Goal: Task Accomplishment & Management: Manage account settings

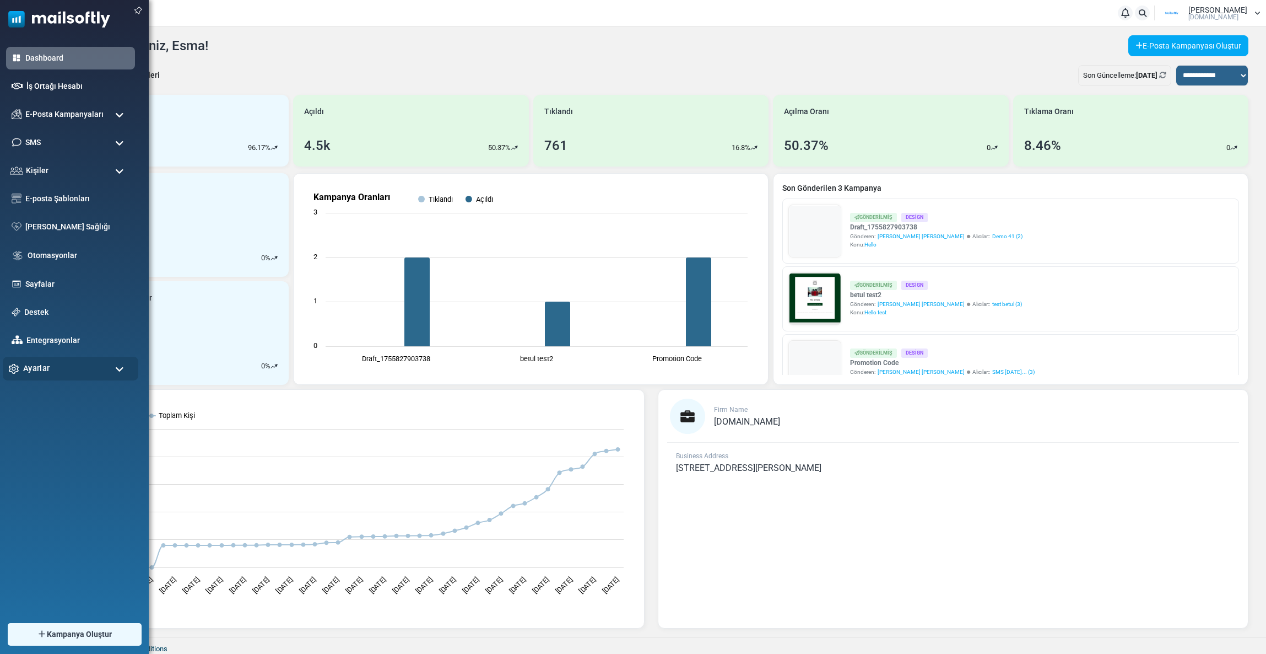
click at [53, 373] on div "Ayarlar" at bounding box center [71, 369] width 136 height 24
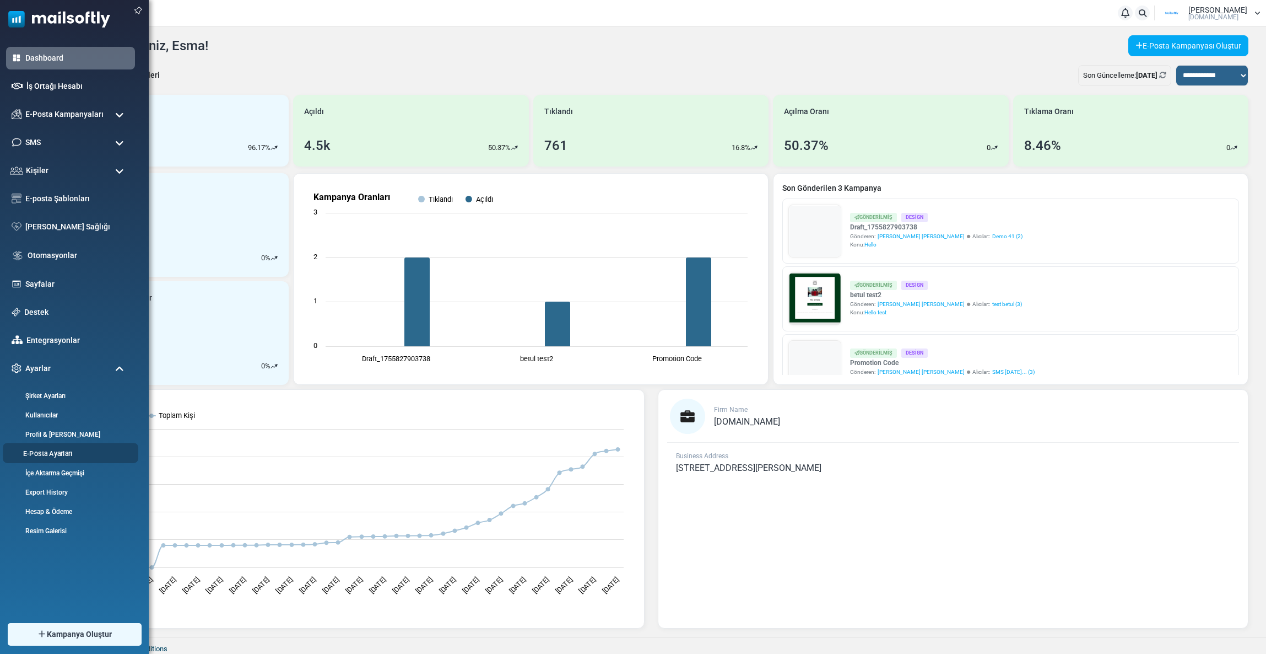
click at [45, 446] on li "E-Posta Ayarları" at bounding box center [71, 453] width 136 height 20
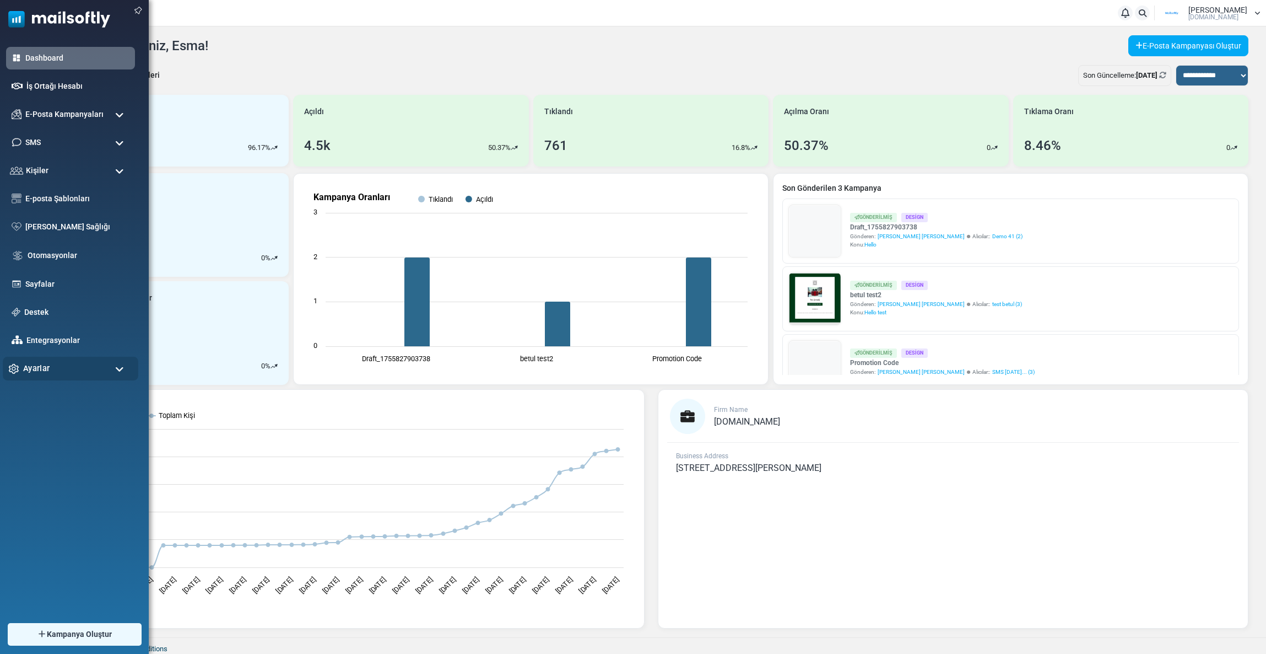
click at [44, 373] on span "Ayarlar" at bounding box center [36, 368] width 26 height 12
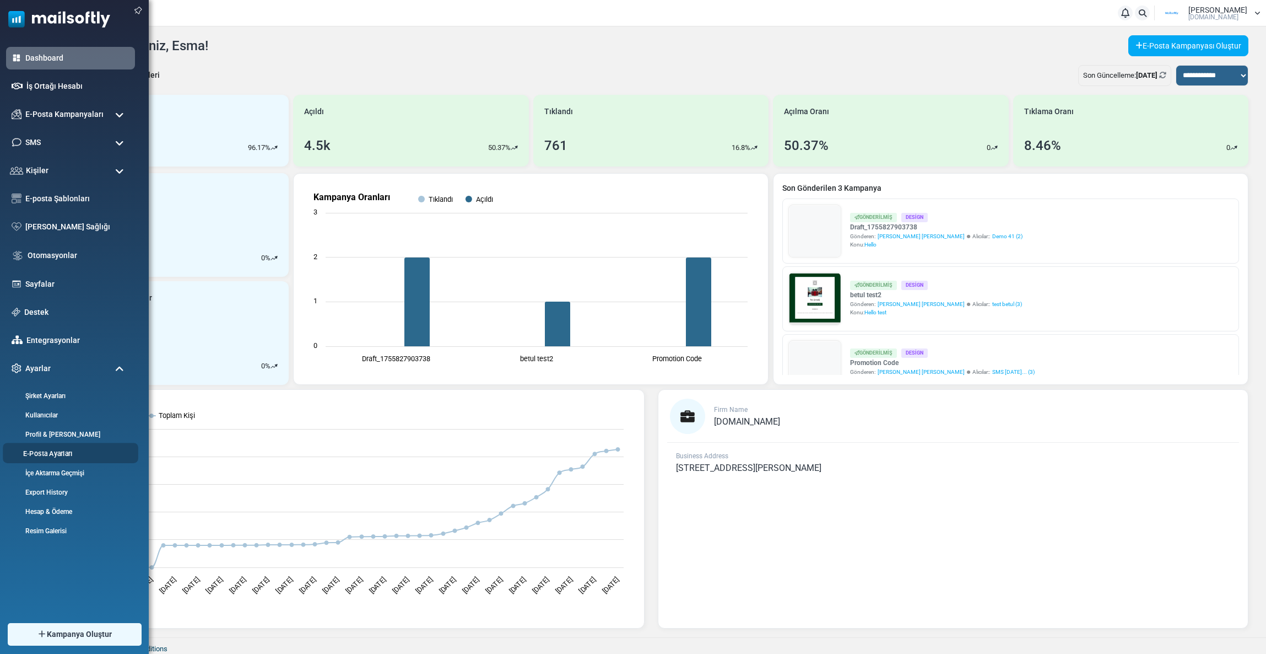
click at [47, 450] on link "E-Posta Ayarları" at bounding box center [69, 453] width 132 height 10
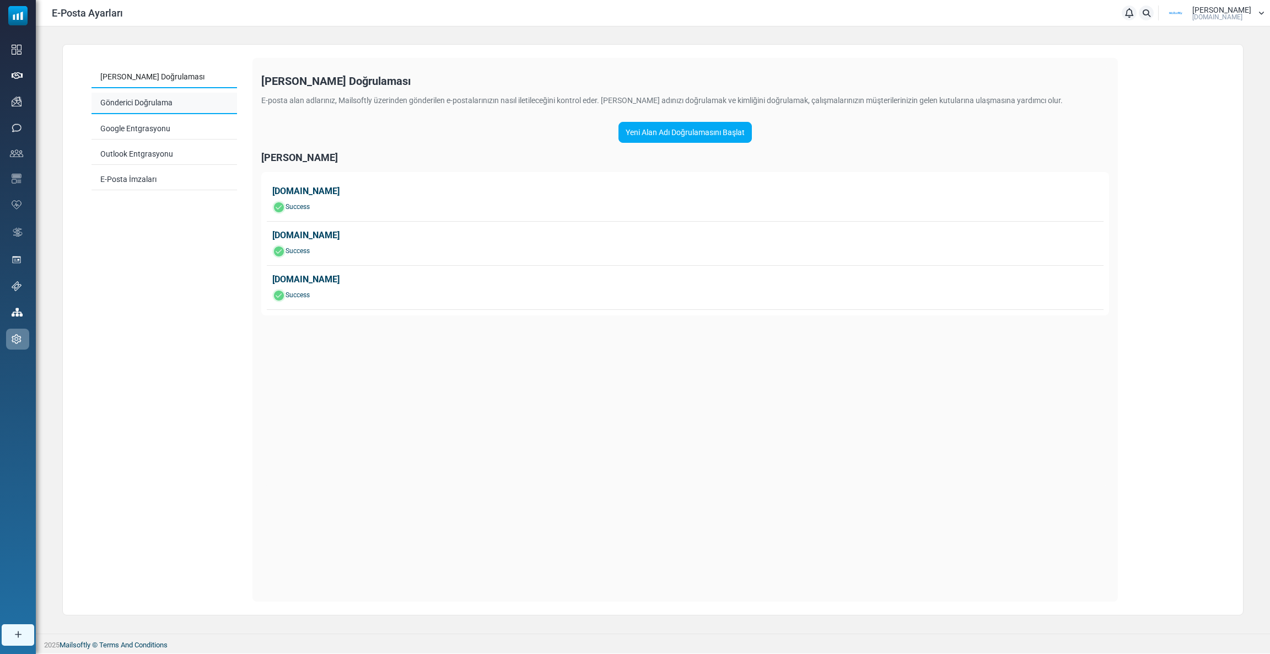
click at [137, 102] on link "Gönderici Doğrulama" at bounding box center [163, 103] width 145 height 21
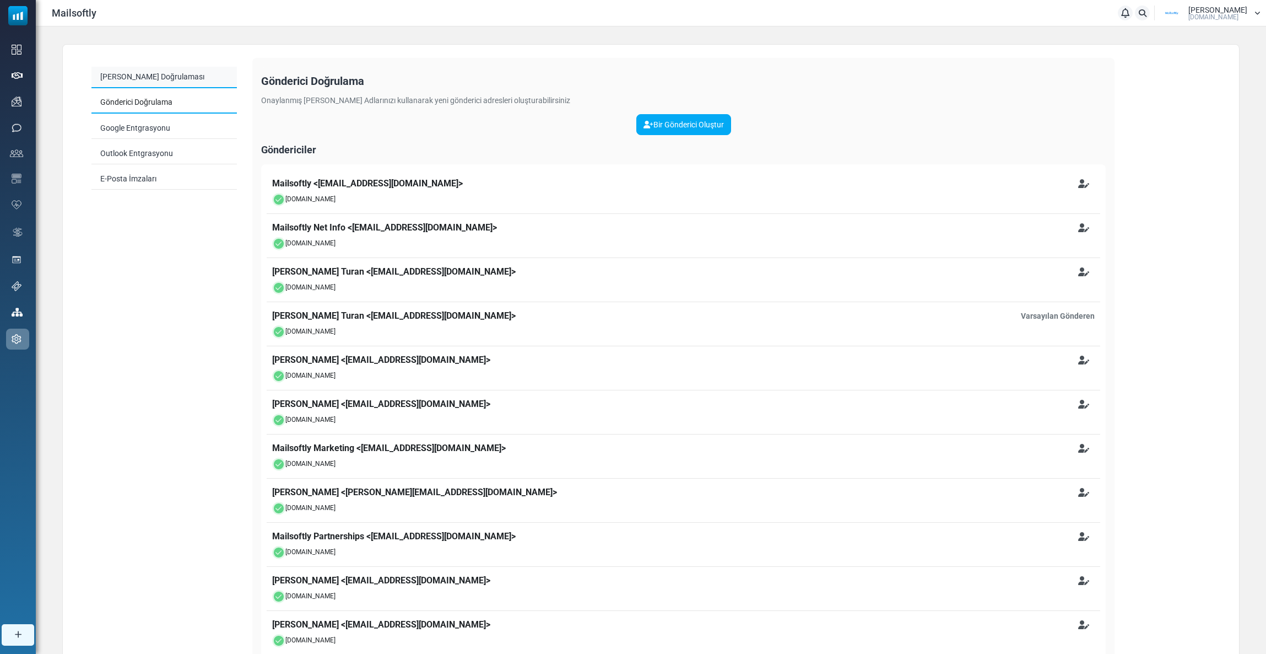
click at [114, 82] on link "[PERSON_NAME] Doğrulaması" at bounding box center [163, 77] width 145 height 21
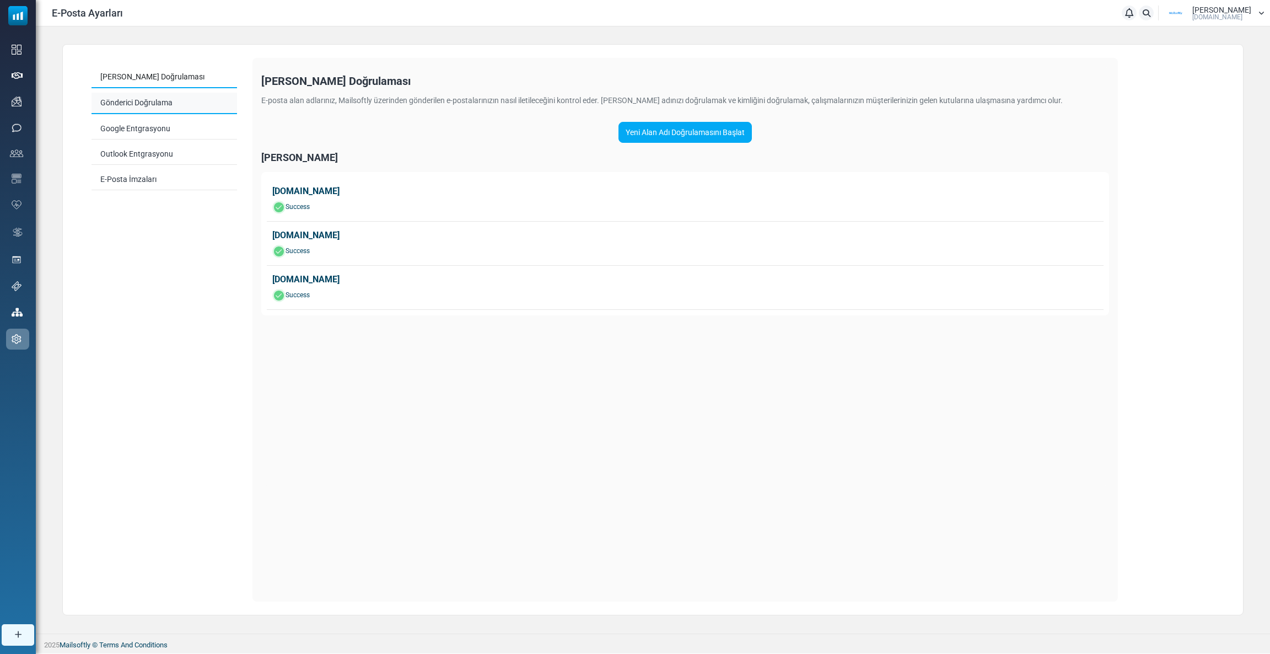
click at [145, 96] on link "Gönderici Doğrulama" at bounding box center [163, 103] width 145 height 21
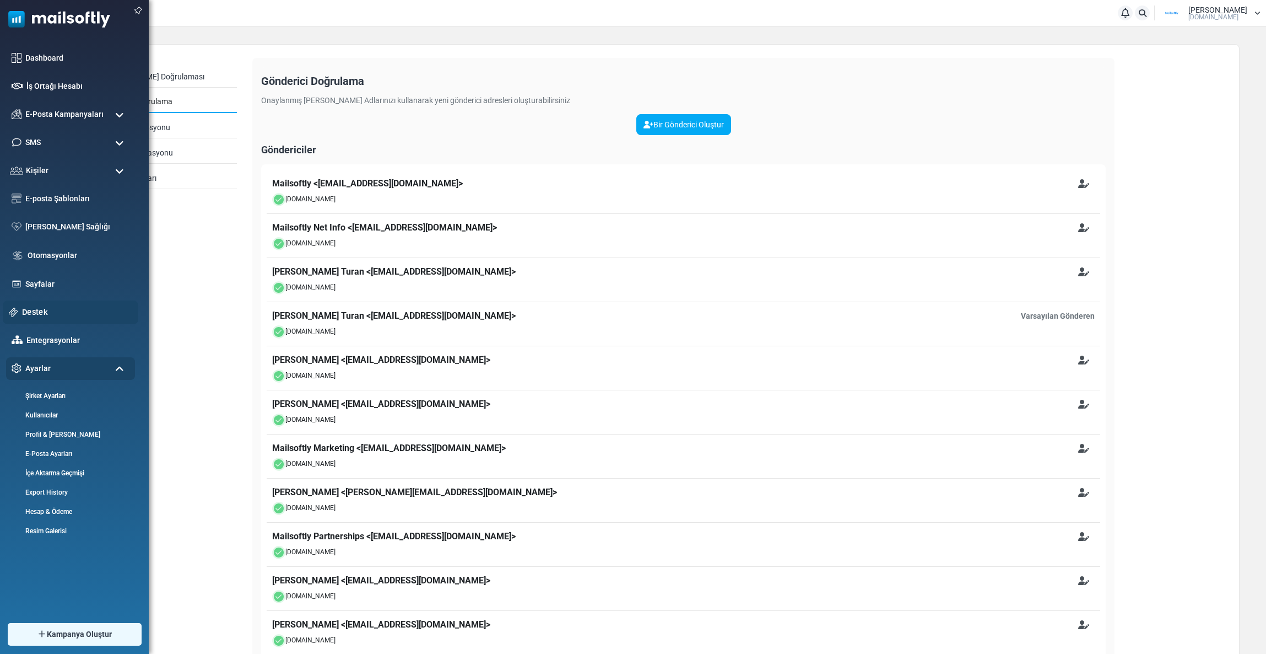
click at [45, 309] on link "Destek" at bounding box center [77, 312] width 110 height 12
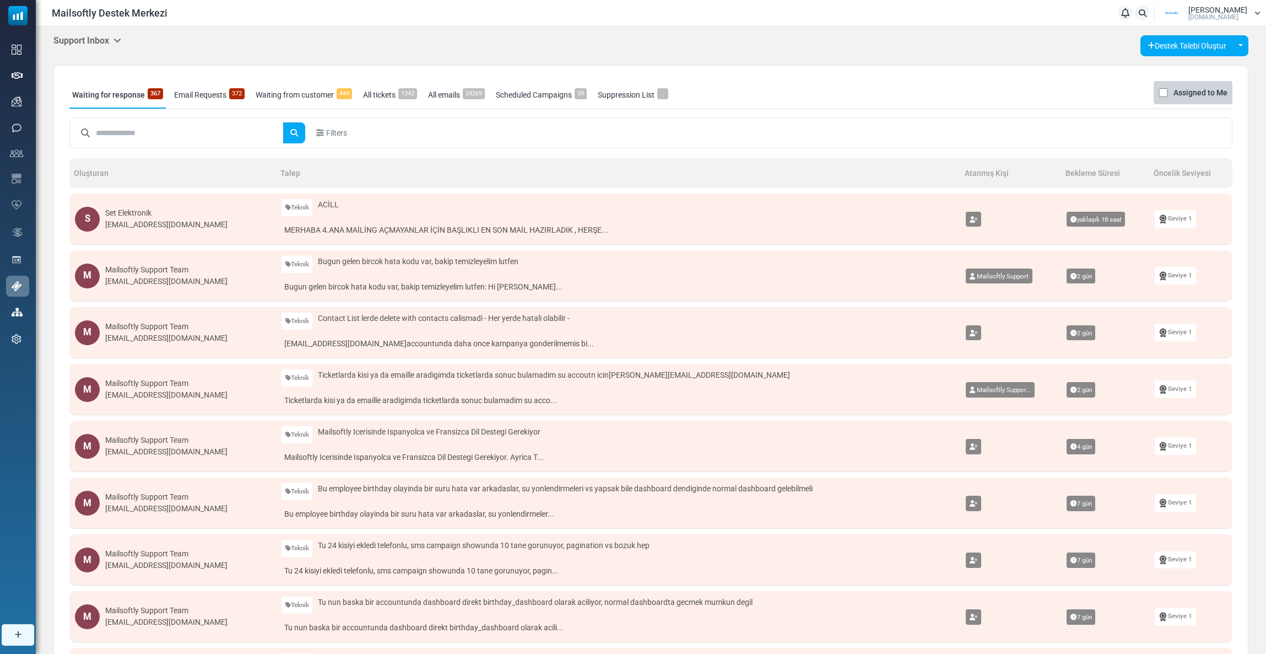
click at [102, 41] on h5 "Support Inbox" at bounding box center [87, 40] width 68 height 10
click at [150, 105] on link "Control Panel" at bounding box center [178, 104] width 94 height 20
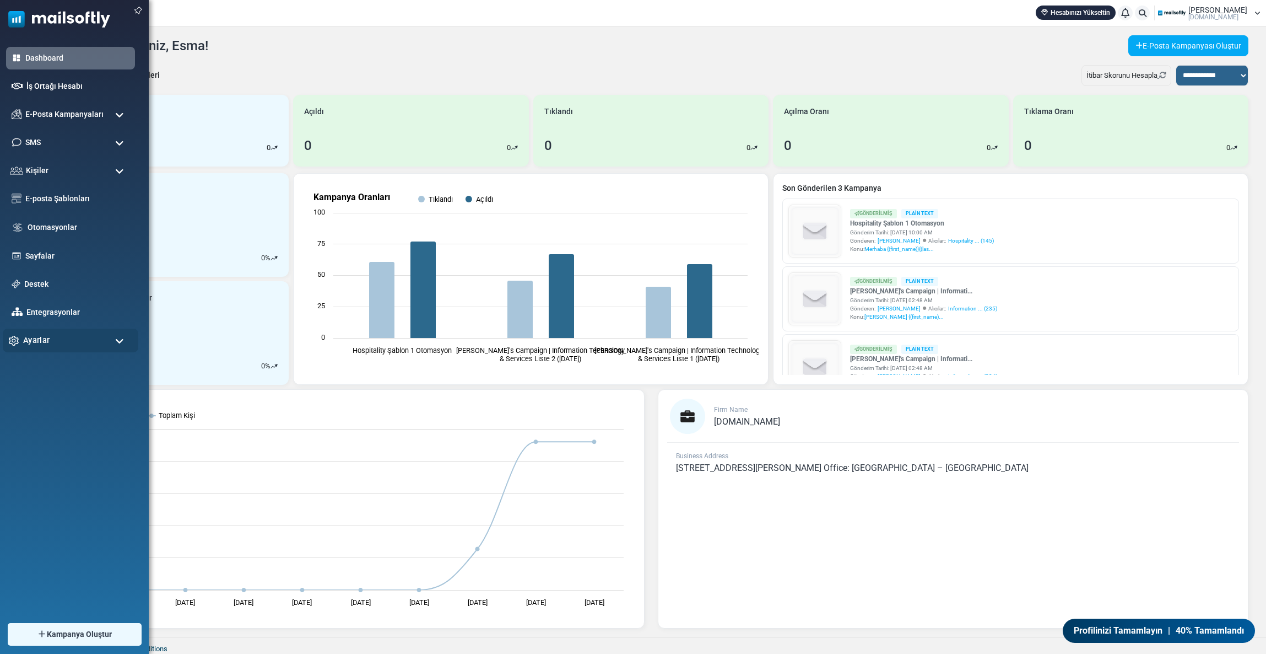
click at [34, 337] on span "Ayarlar" at bounding box center [36, 340] width 26 height 12
click at [39, 422] on link "E-Posta Ayarları" at bounding box center [69, 425] width 132 height 10
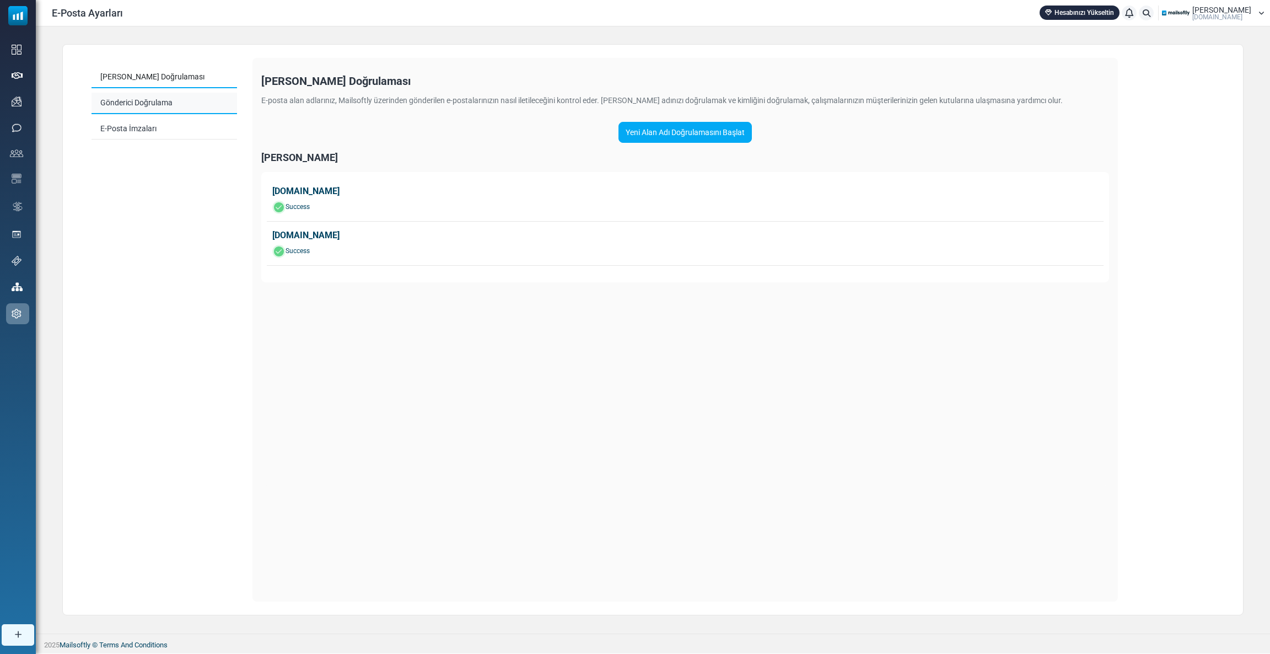
click at [166, 96] on link "Gönderici Doğrulama" at bounding box center [163, 103] width 145 height 21
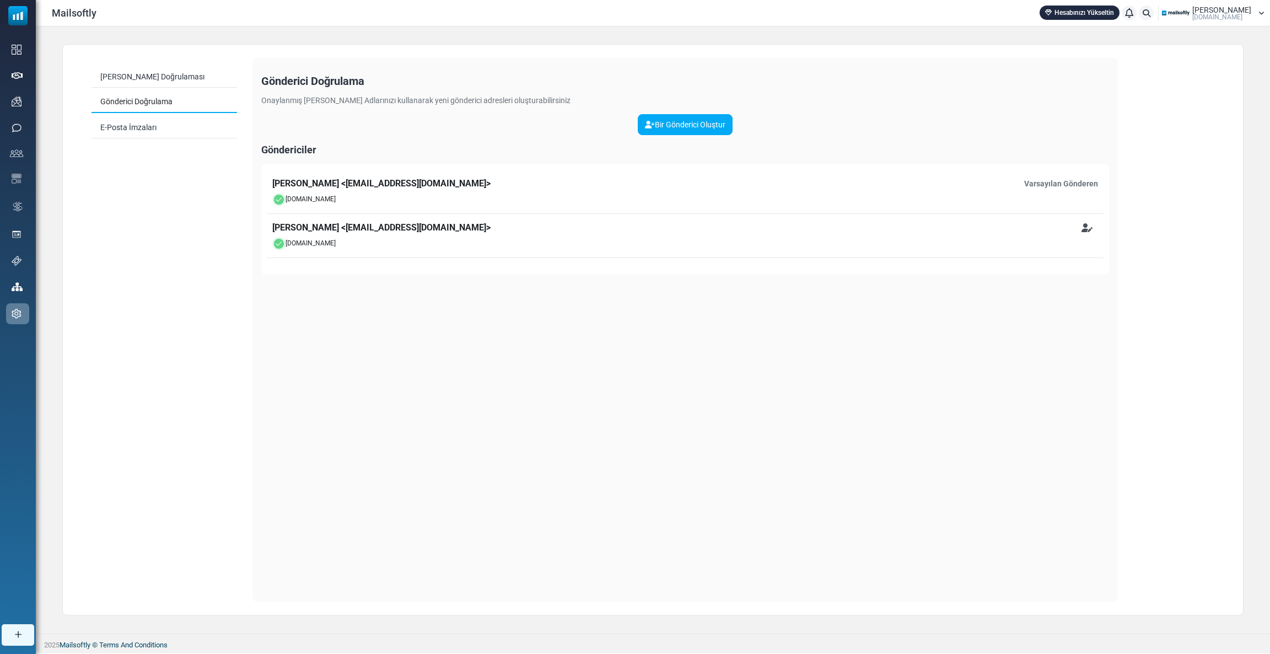
click at [1206, 9] on span "[PERSON_NAME]" at bounding box center [1221, 10] width 59 height 8
click at [1171, 141] on icon at bounding box center [1172, 142] width 8 height 8
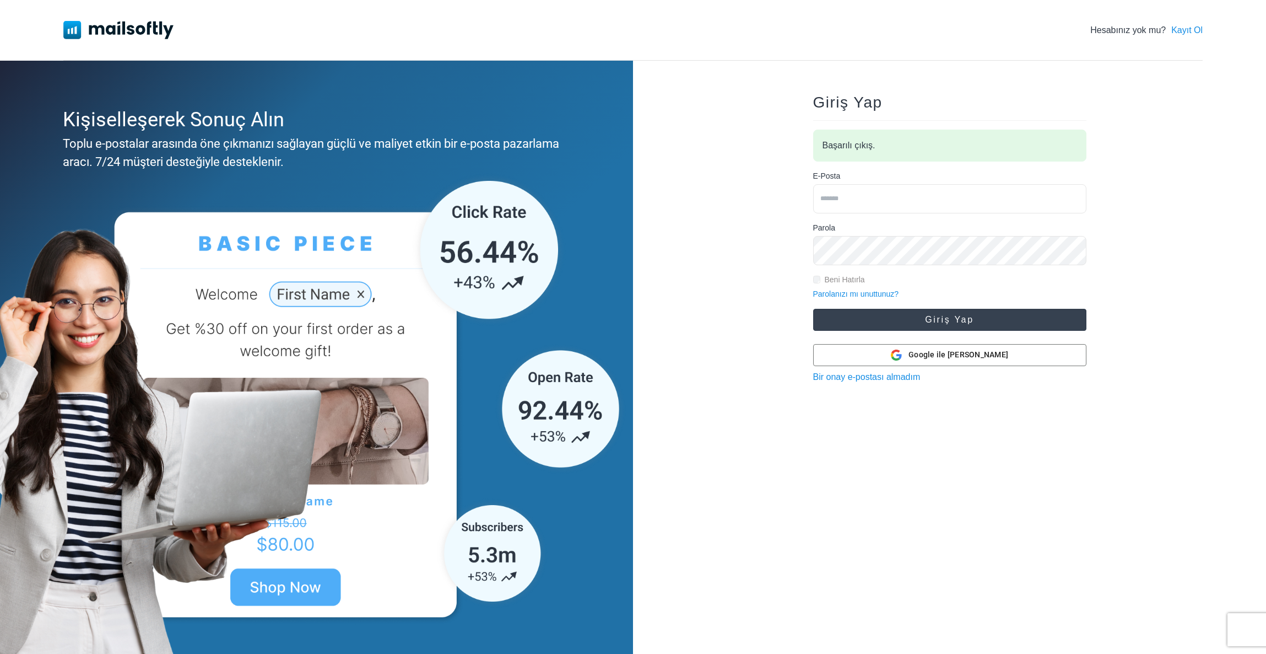
type input "**********"
click at [956, 317] on button "Giriş Yap" at bounding box center [949, 320] width 273 height 22
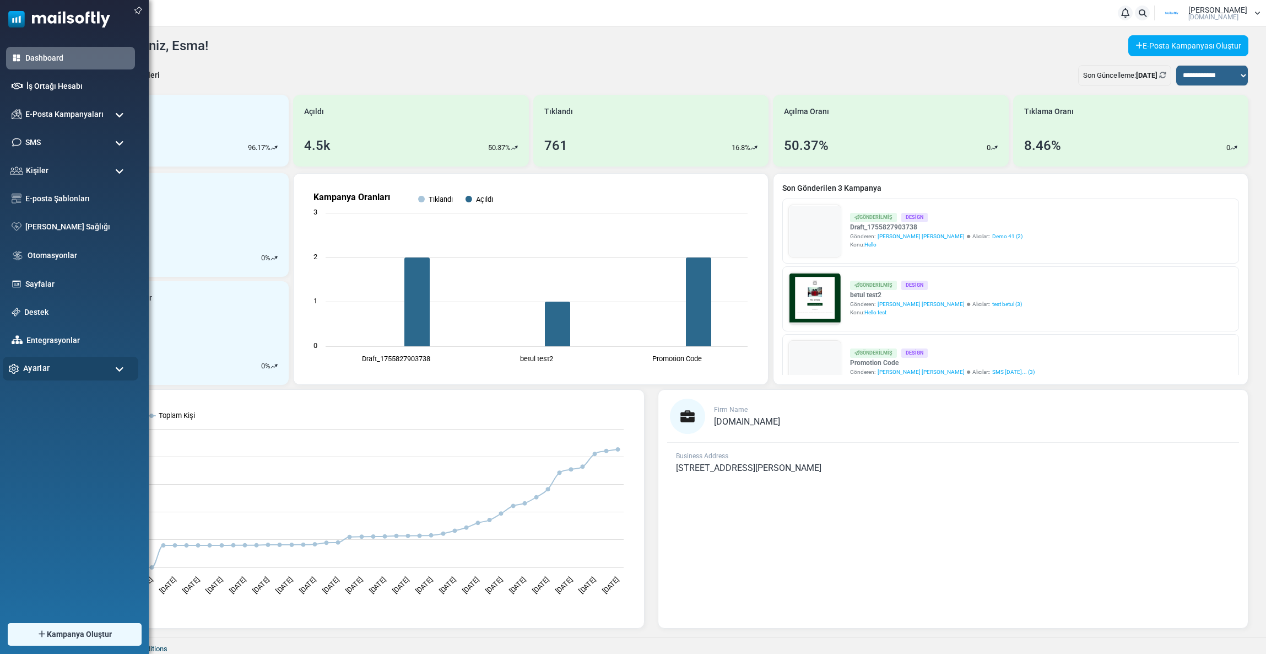
click at [48, 366] on span "Ayarlar" at bounding box center [36, 368] width 26 height 12
click at [47, 114] on span "E-Posta Kampanyaları" at bounding box center [64, 114] width 82 height 12
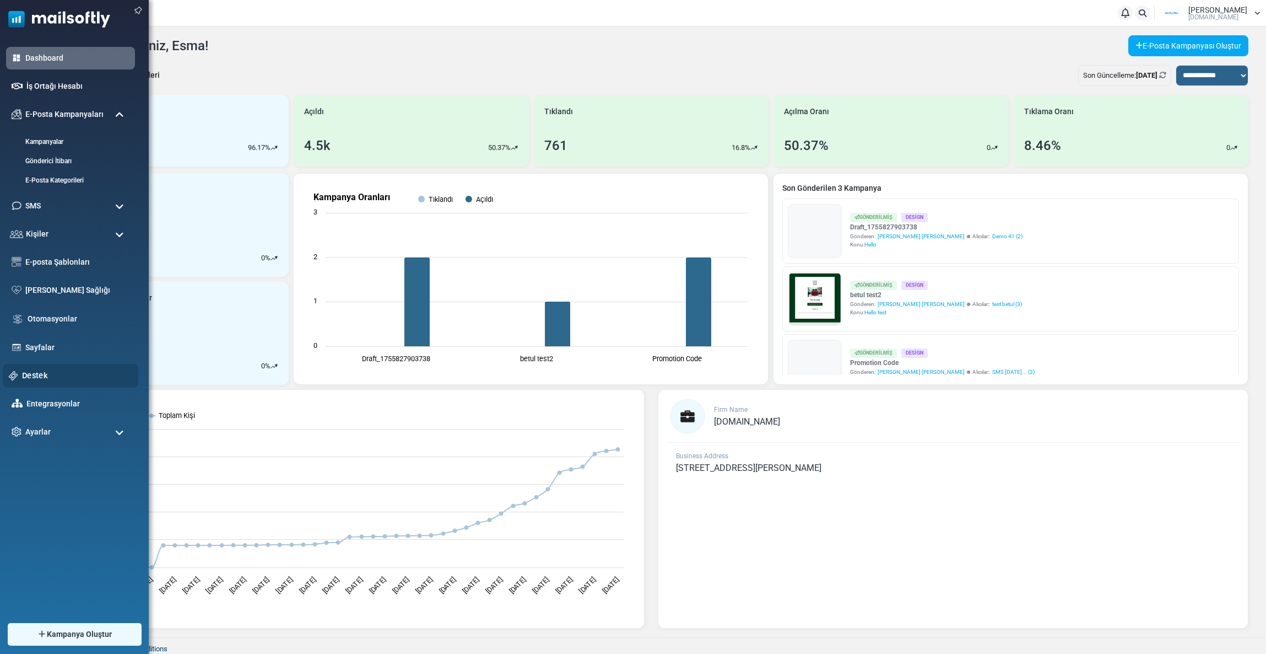
click at [37, 371] on link "Destek" at bounding box center [77, 375] width 110 height 12
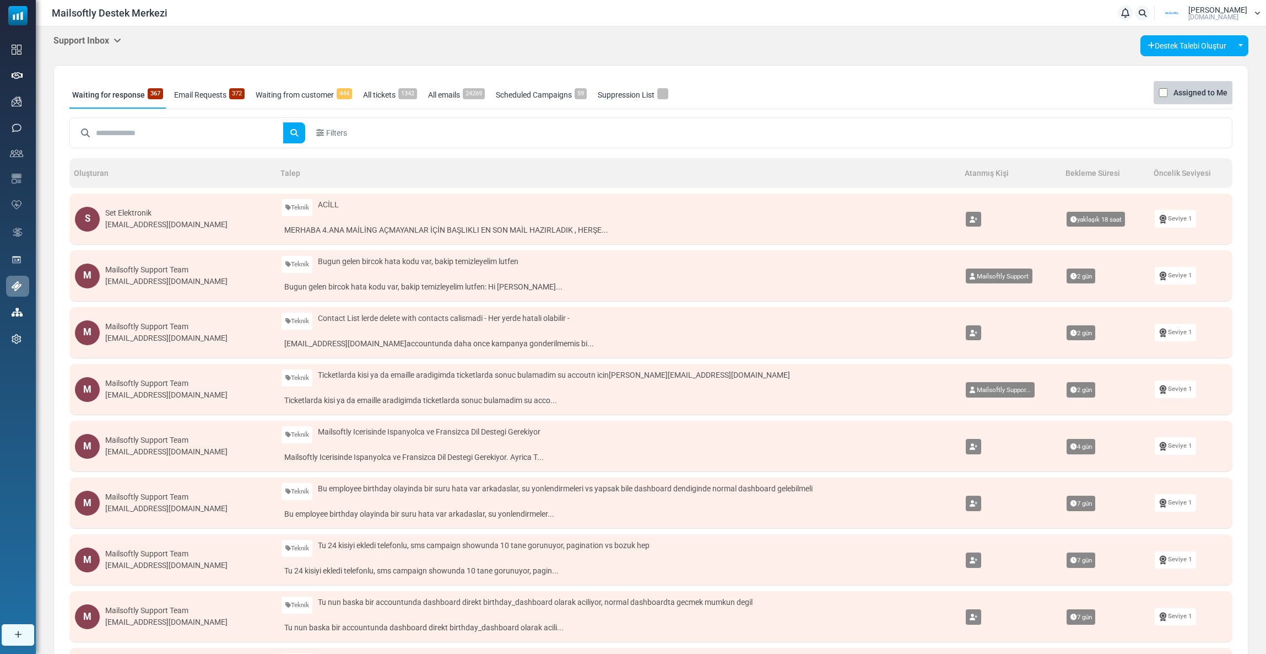
click at [89, 36] on h5 "Support Inbox" at bounding box center [87, 40] width 68 height 10
click at [160, 107] on link "Control Panel" at bounding box center [178, 104] width 94 height 20
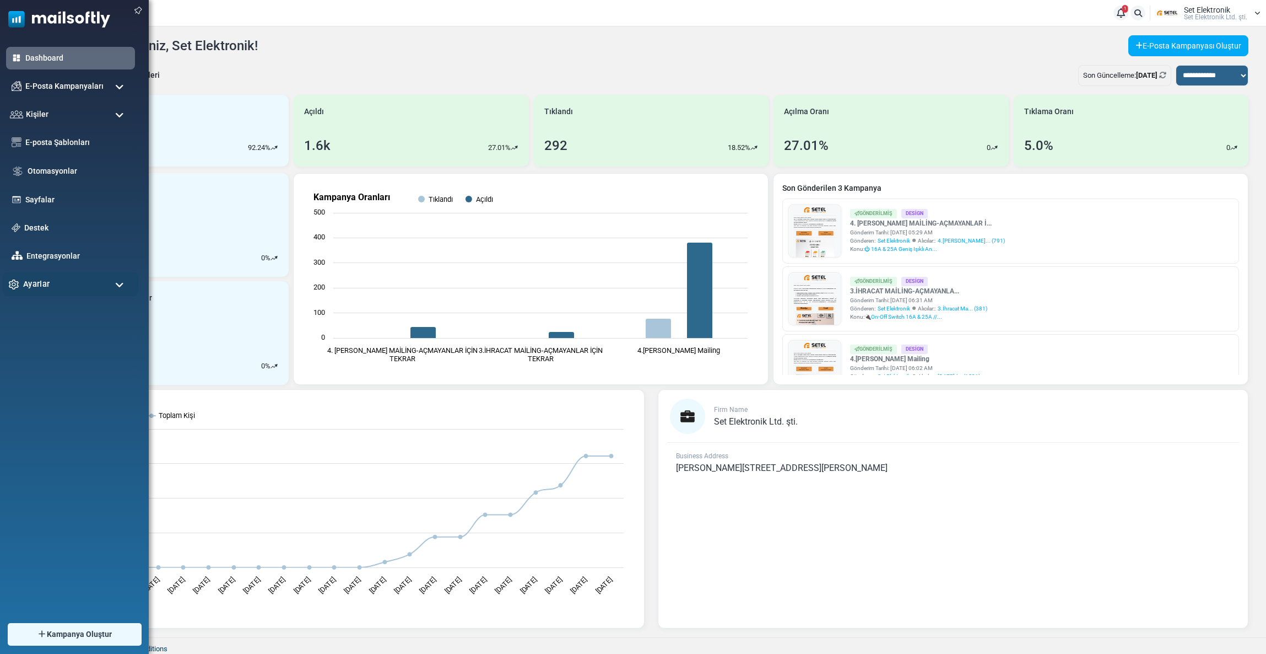
click at [19, 287] on div "Ayarlar" at bounding box center [71, 284] width 136 height 24
click at [58, 365] on link "E-Posta Ayarları" at bounding box center [69, 369] width 132 height 10
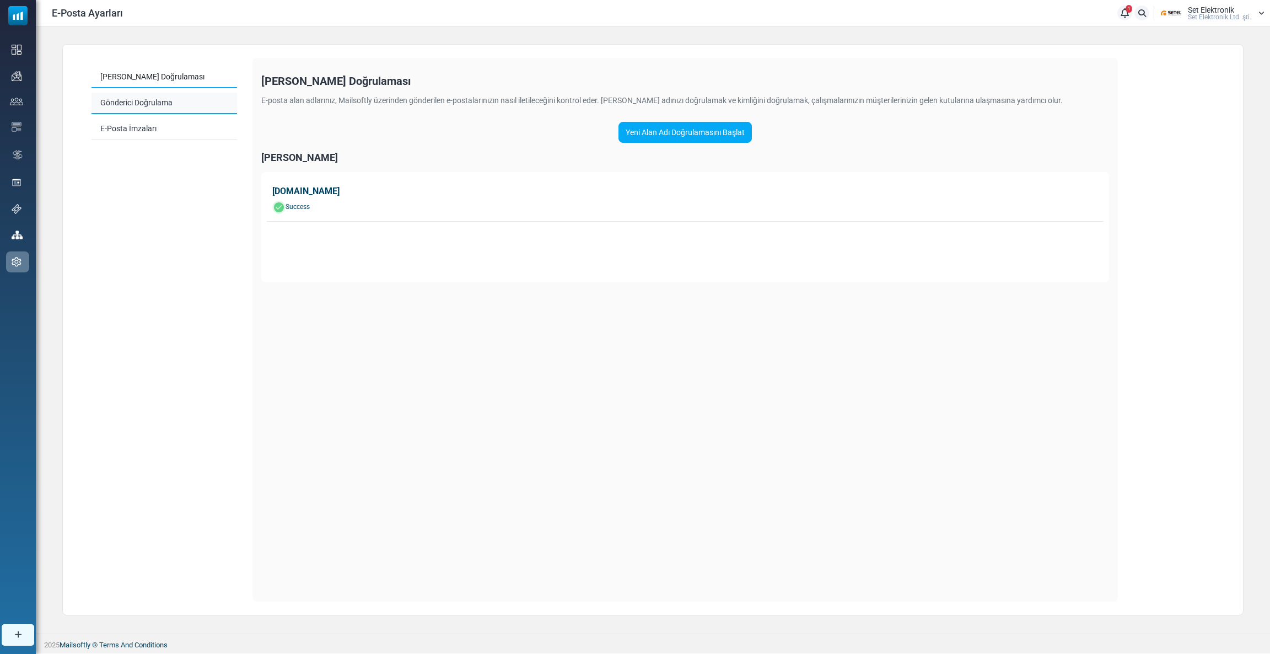
click at [132, 99] on link "Gönderici Doğrulama" at bounding box center [163, 103] width 145 height 21
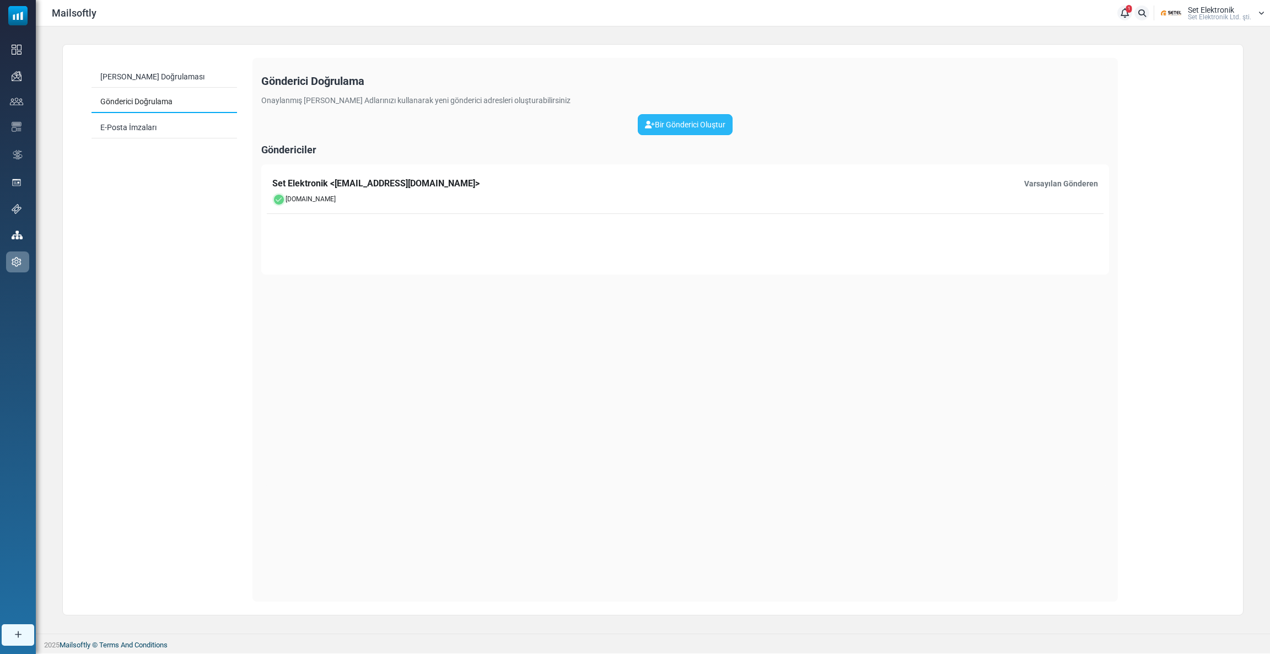
click at [695, 127] on link "Bir Gönderici Oluştur" at bounding box center [685, 124] width 95 height 21
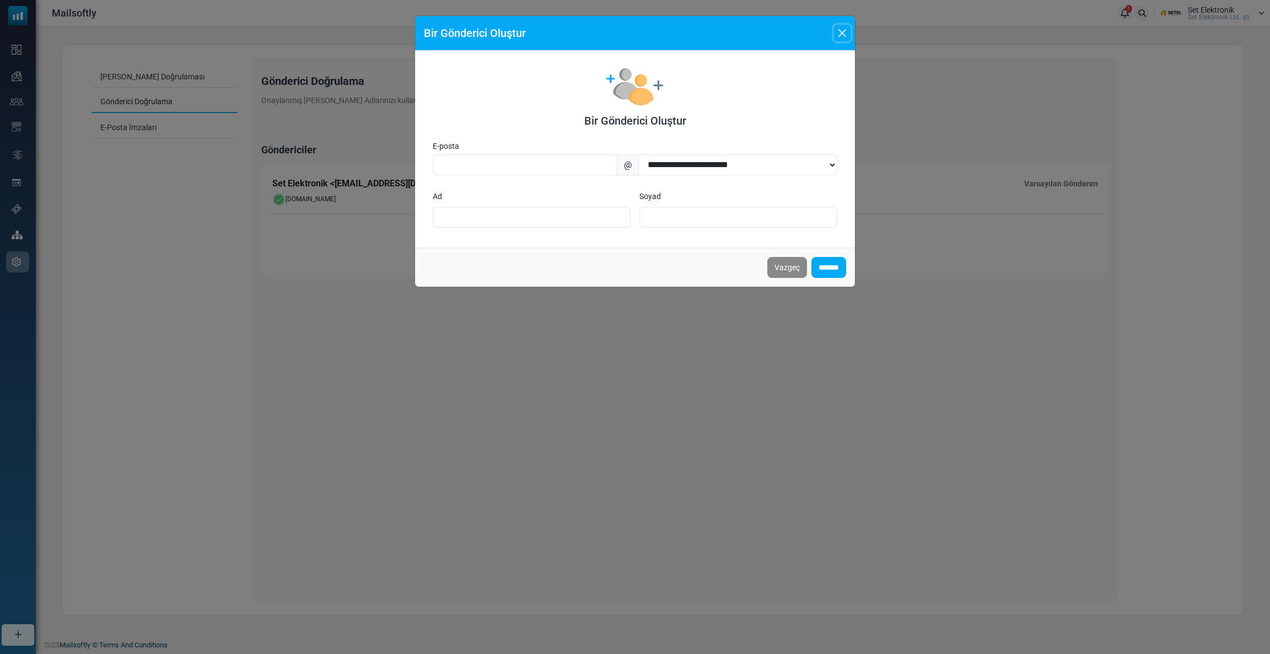
click at [840, 40] on button "Close" at bounding box center [842, 33] width 17 height 17
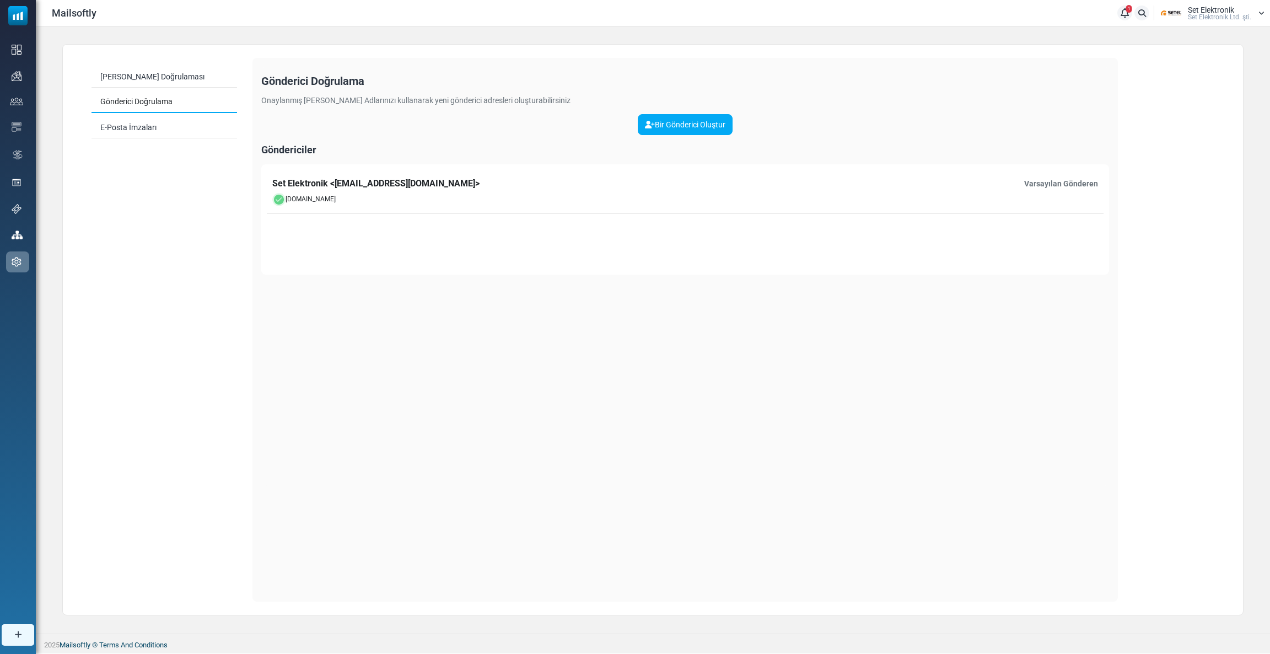
click at [1179, 6] on img at bounding box center [1171, 13] width 28 height 17
click at [1199, 117] on link "Çıkış Yap" at bounding box center [1212, 116] width 98 height 20
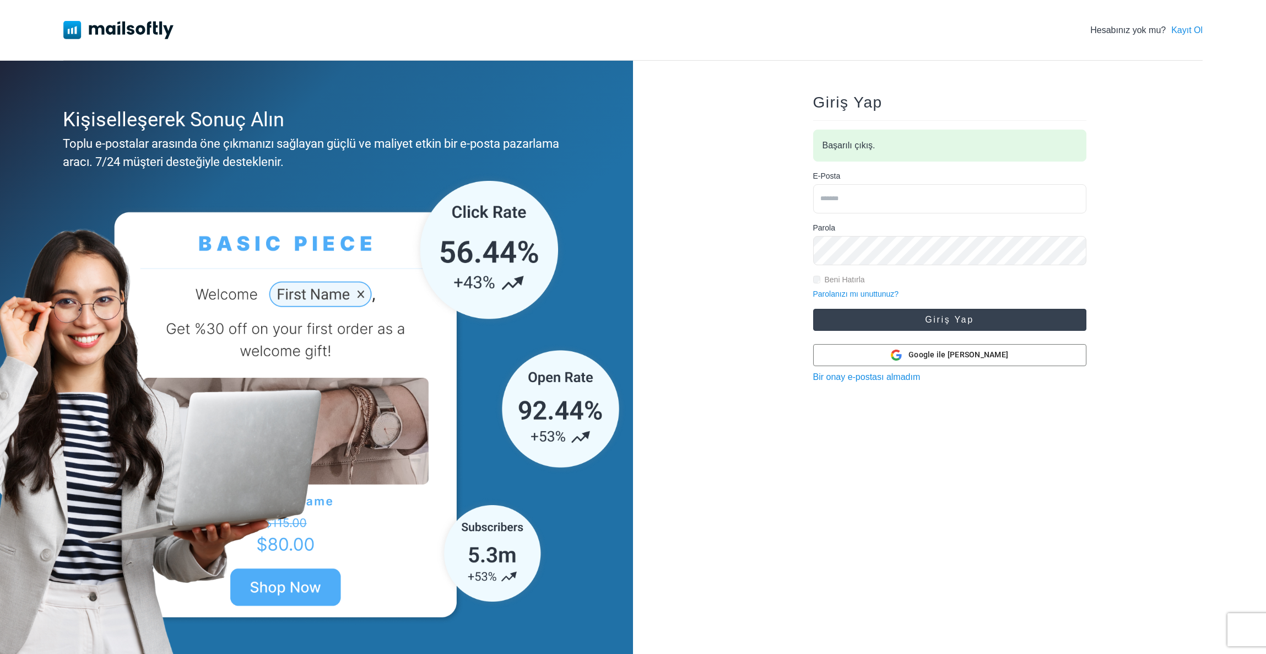
type input "**********"
click at [914, 319] on button "Giriş Yap" at bounding box center [949, 320] width 273 height 22
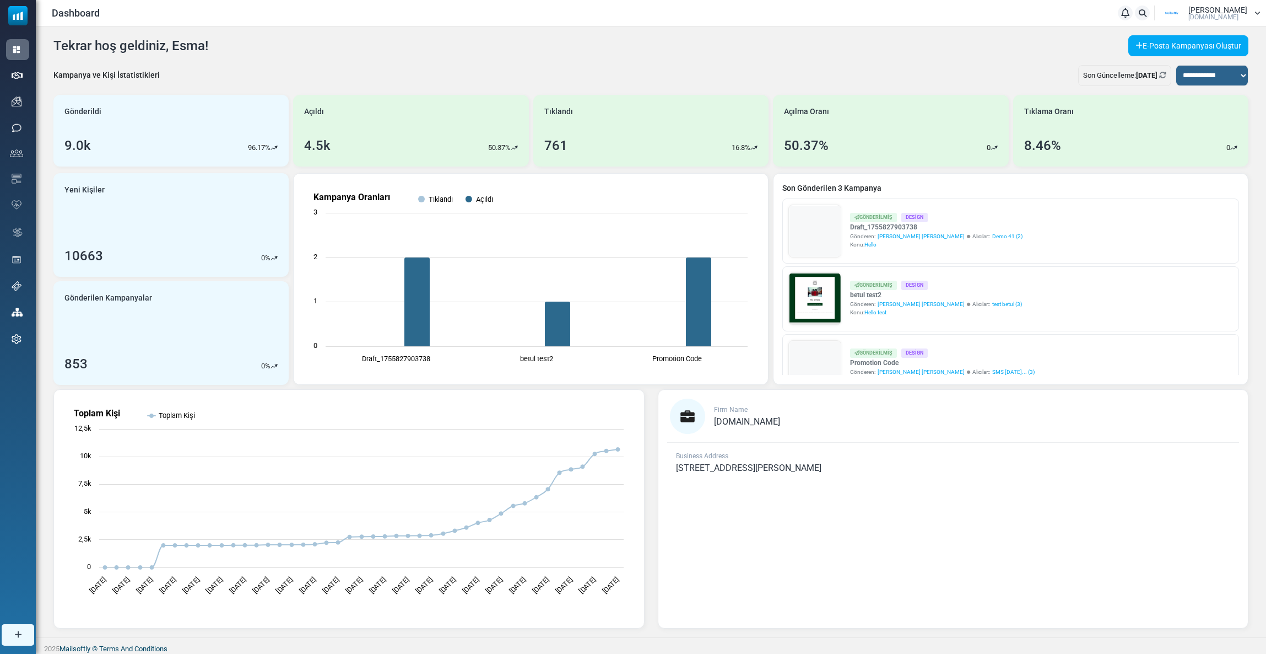
click at [0, 0] on link "Destek" at bounding box center [0, 0] width 0 height 0
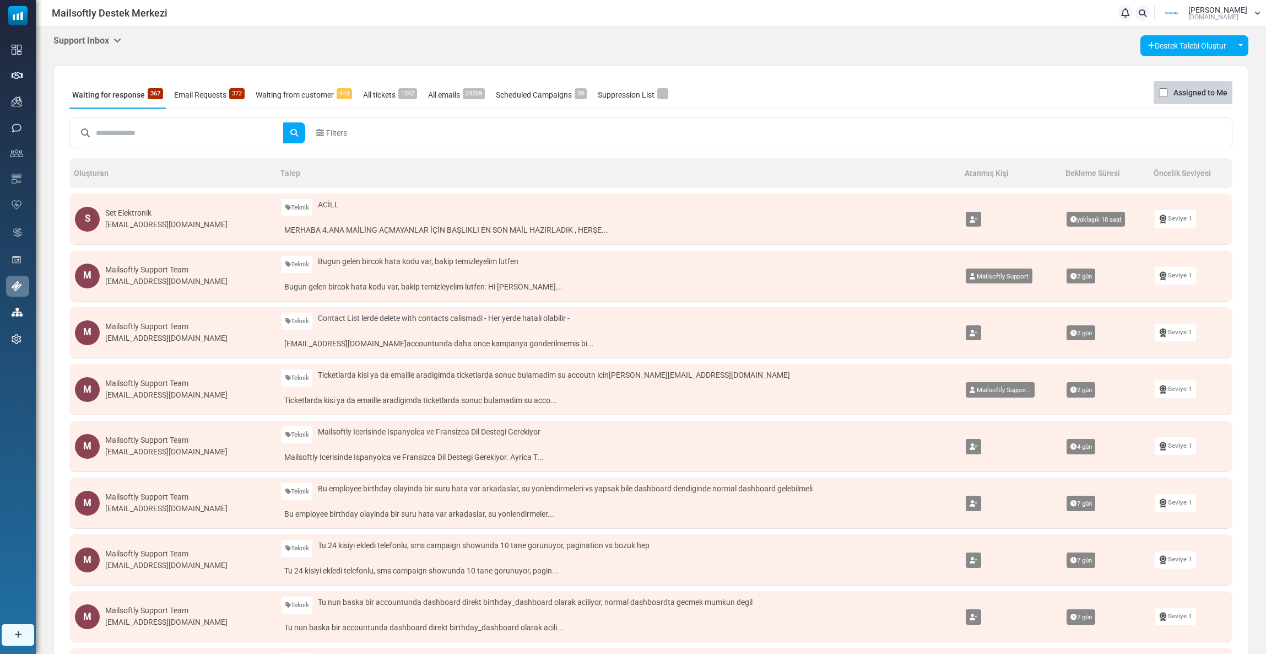
click at [104, 25] on div "Mailsoftly Destek Merkezi Bildirimler [PERSON_NAME] [DOMAIN_NAME] Profil & Terc…" at bounding box center [651, 13] width 1231 height 26
click at [98, 39] on h5 "Support Inbox" at bounding box center [87, 40] width 68 height 10
click at [158, 98] on link "Control Panel" at bounding box center [178, 104] width 94 height 20
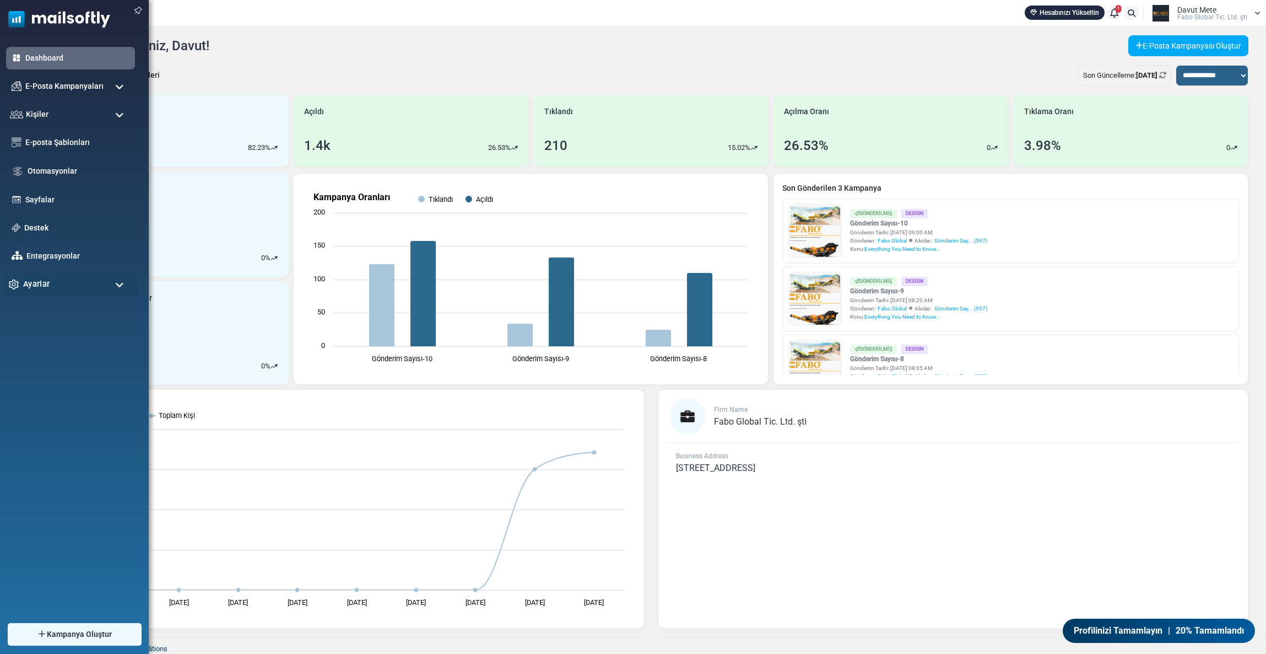
click at [53, 277] on div "Ayarlar" at bounding box center [71, 284] width 136 height 24
click at [50, 283] on div "Ayarlar" at bounding box center [71, 284] width 136 height 24
click at [46, 366] on link "E-Posta Ayarları" at bounding box center [69, 369] width 132 height 10
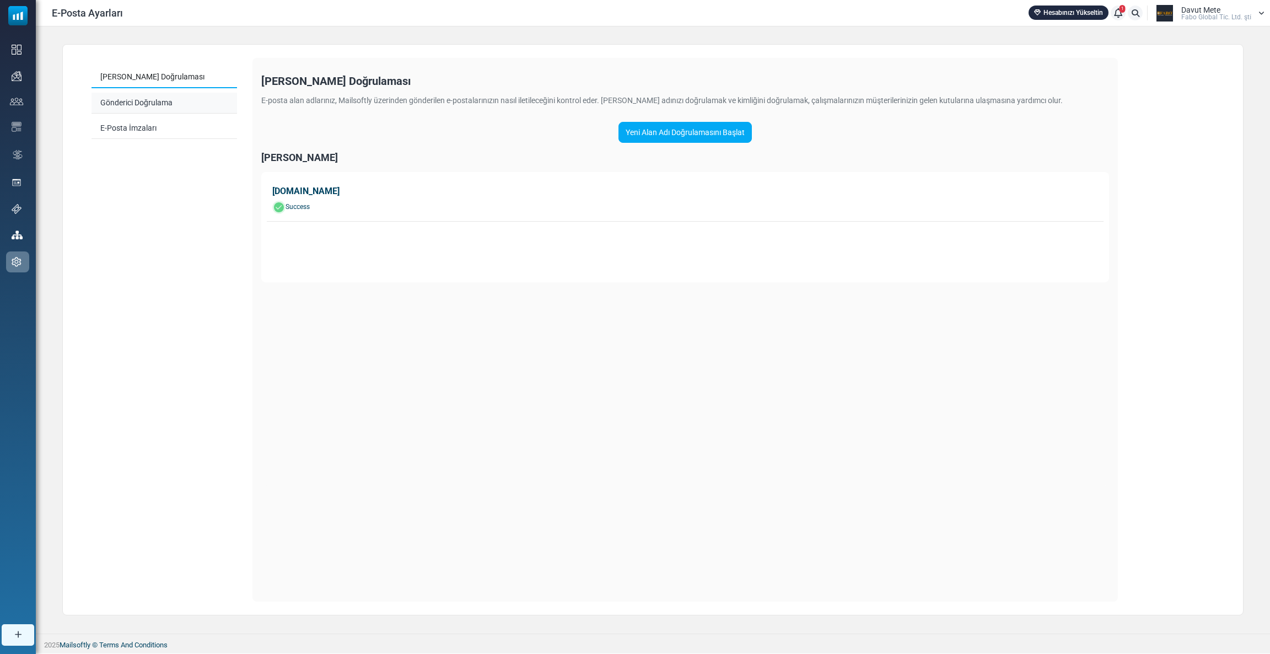
click at [130, 101] on link "Gönderici Doğrulama" at bounding box center [163, 103] width 145 height 21
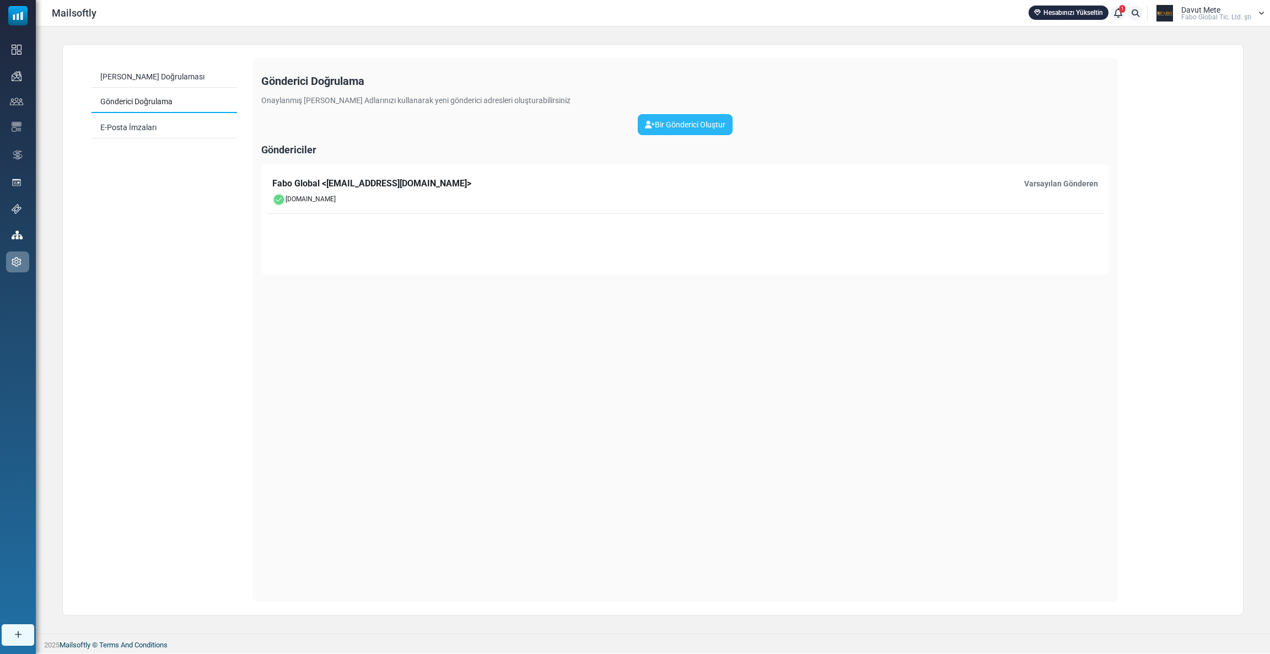
click at [695, 123] on link "Bir Gönderici Oluştur" at bounding box center [685, 124] width 95 height 21
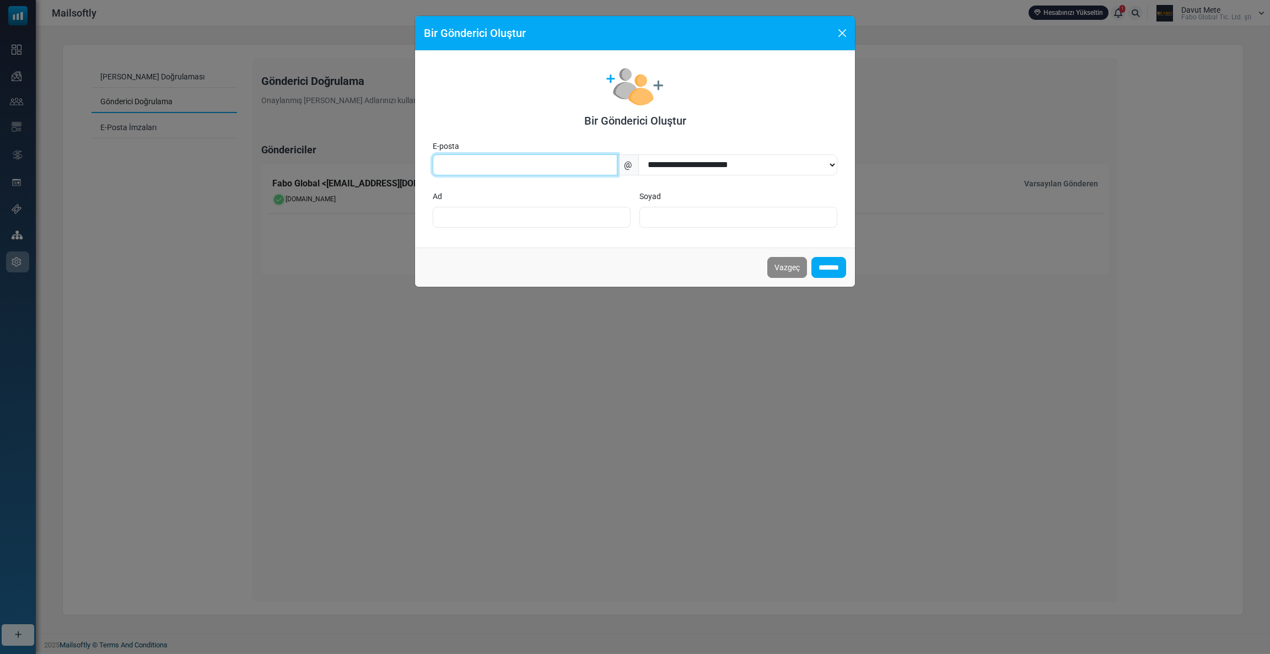
click at [538, 171] on input "text" at bounding box center [525, 164] width 185 height 21
click at [690, 170] on select "**********" at bounding box center [737, 164] width 199 height 21
click at [624, 247] on form "**********" at bounding box center [635, 169] width 440 height 236
click at [838, 30] on button "Close" at bounding box center [842, 33] width 17 height 17
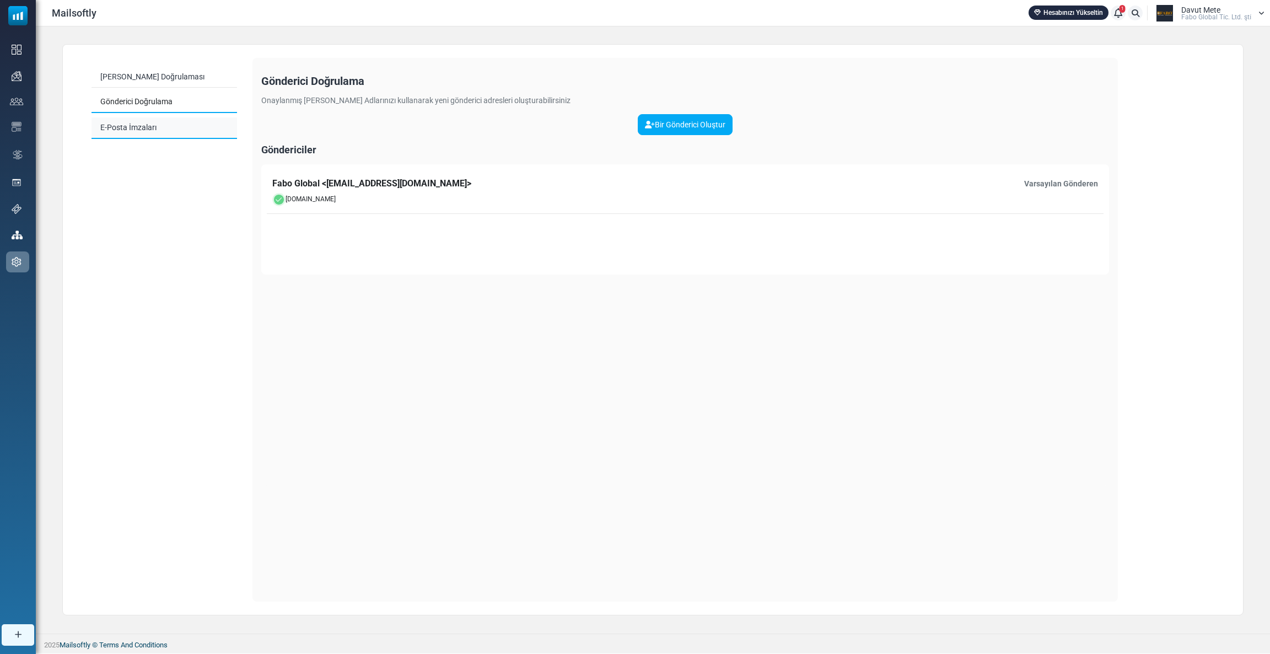
click at [131, 128] on link "E-Posta İmzaları" at bounding box center [163, 127] width 145 height 21
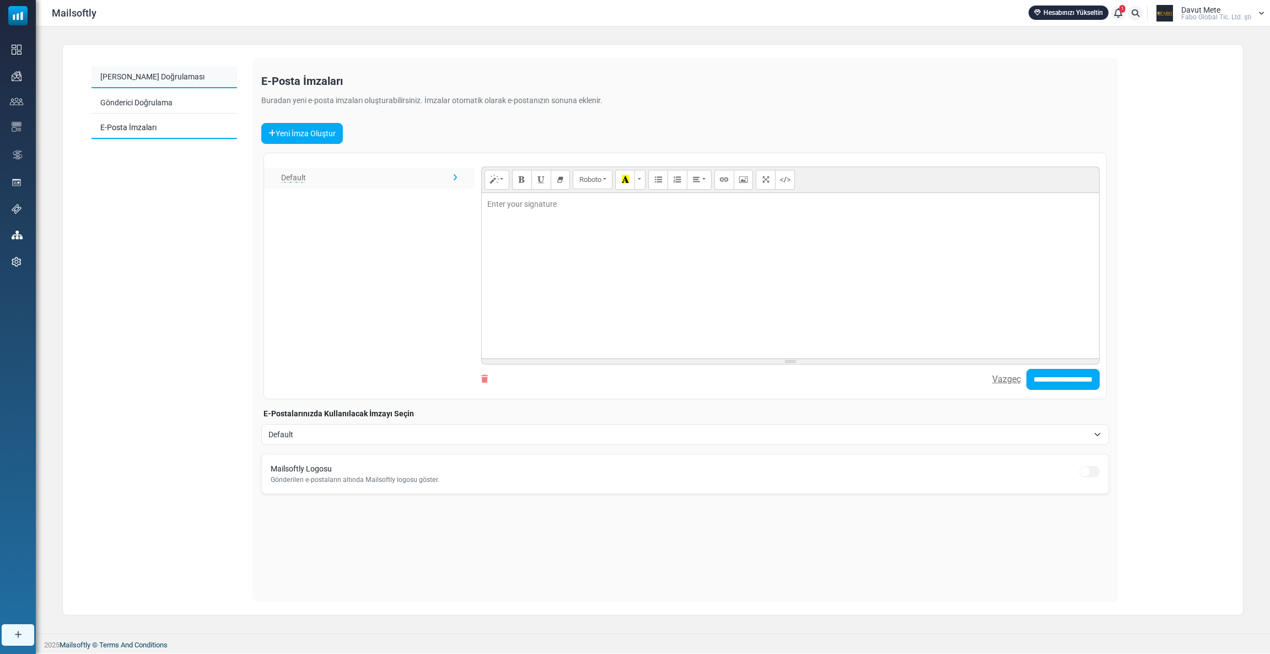
click at [184, 81] on link "[PERSON_NAME] Doğrulaması" at bounding box center [163, 77] width 145 height 21
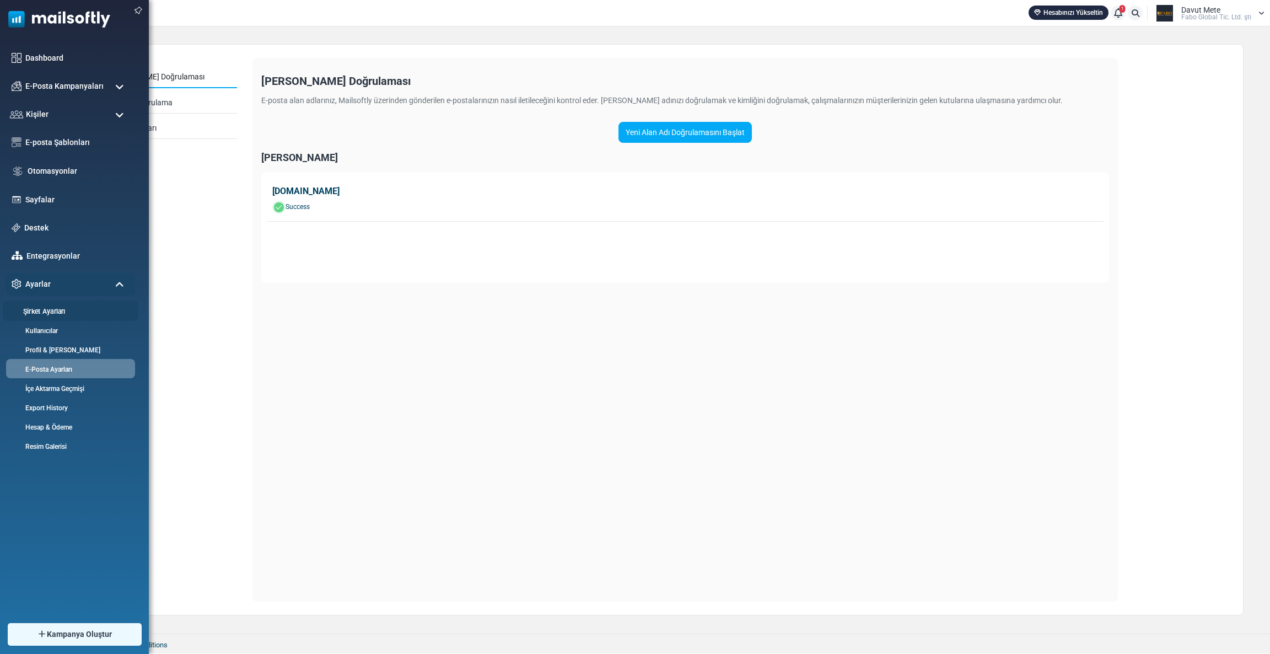
click at [54, 306] on link "Şirket Ayarları" at bounding box center [69, 311] width 132 height 10
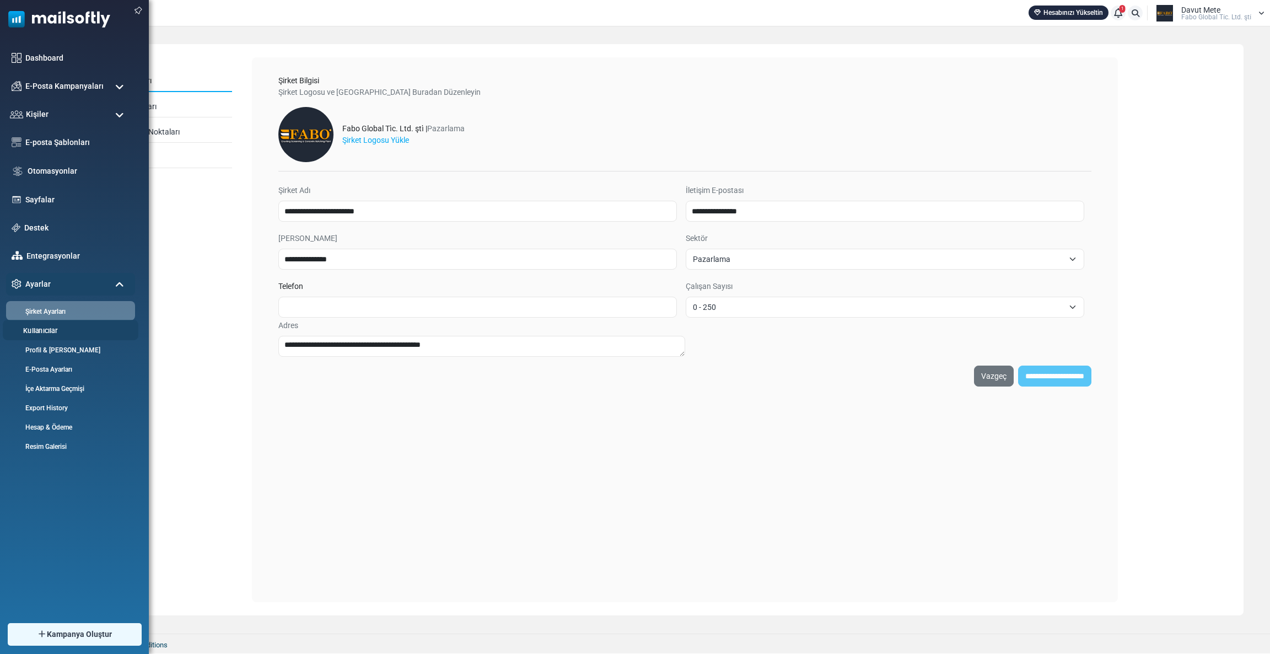
click at [39, 331] on link "Kullanıcılar" at bounding box center [69, 330] width 132 height 10
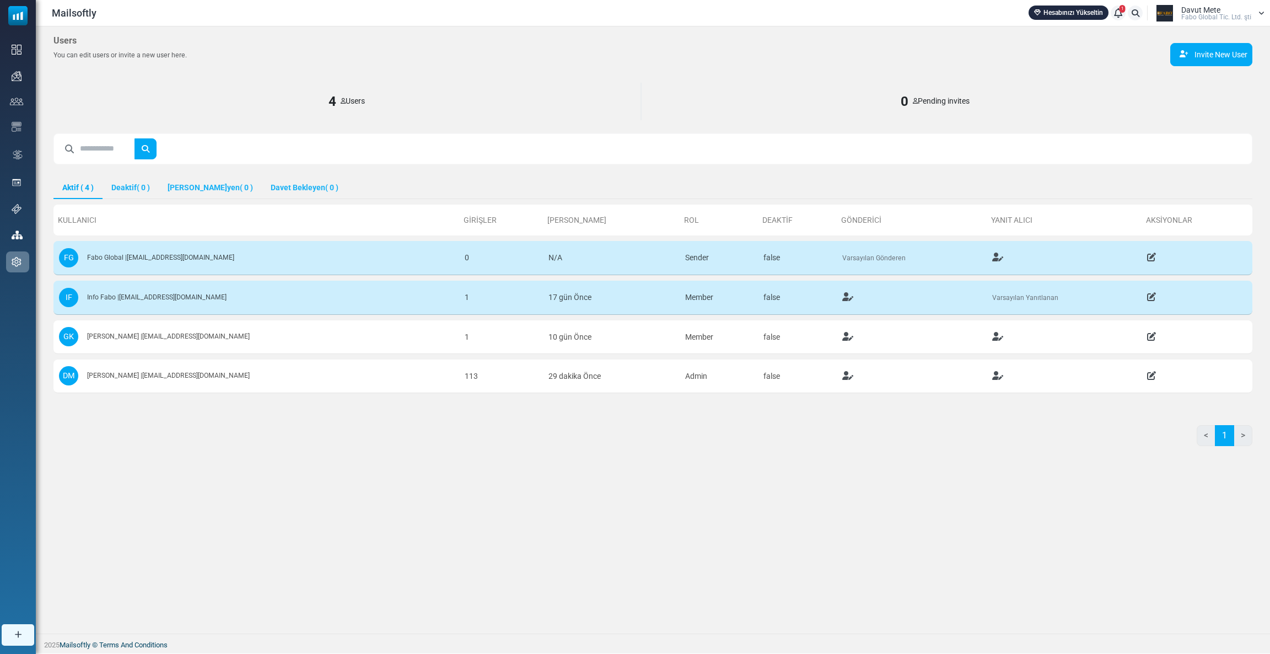
click at [526, 524] on div "Users You can edit users or invite a new user here. Invite New User 4 Users 0 P…" at bounding box center [653, 329] width 1234 height 607
click at [1215, 14] on span "Fabo Global Ti̇c. Ltd. şti̇" at bounding box center [1216, 17] width 70 height 7
click at [1181, 135] on link "Çıkış Yap" at bounding box center [1206, 142] width 98 height 20
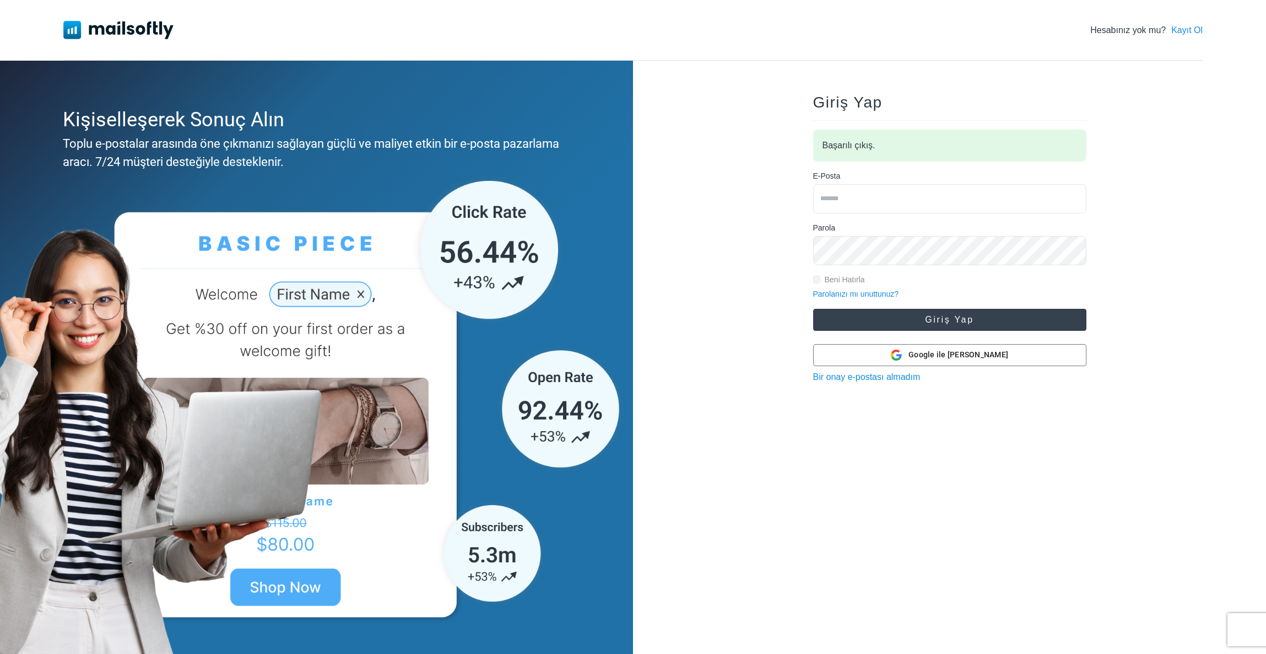
type input "**********"
click at [940, 326] on button "Giriş Yap" at bounding box center [949, 320] width 273 height 22
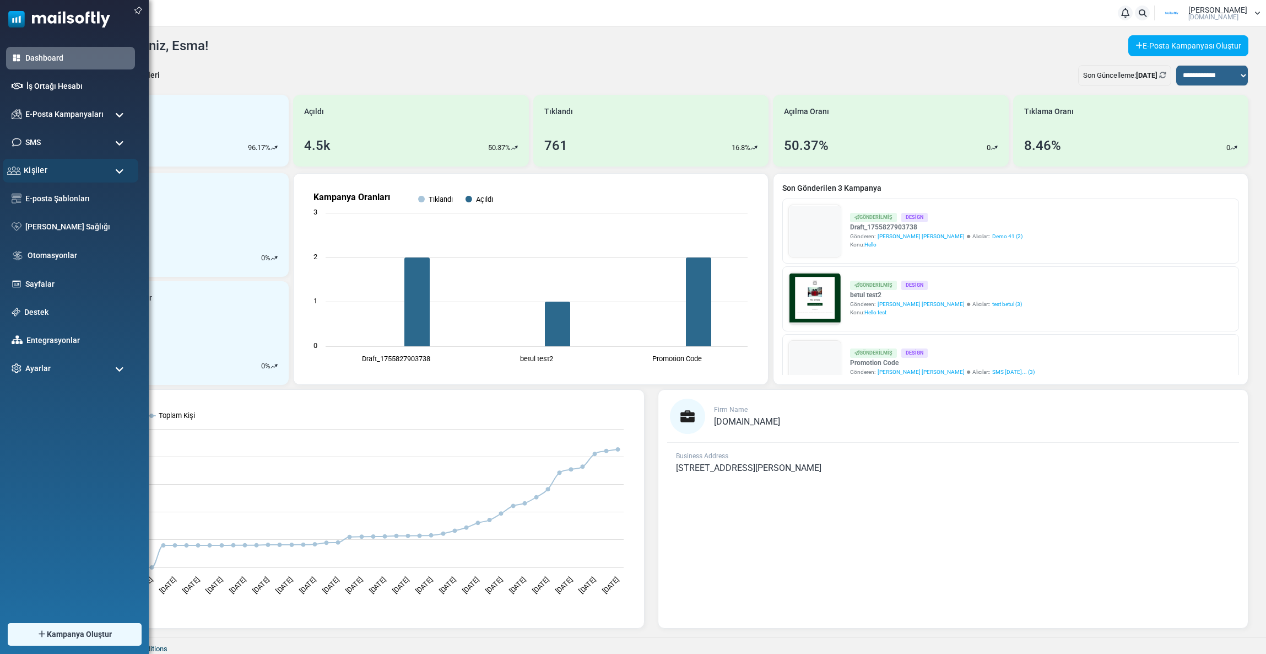
click at [27, 169] on span "Kişiler" at bounding box center [36, 170] width 24 height 12
